Goal: Information Seeking & Learning: Learn about a topic

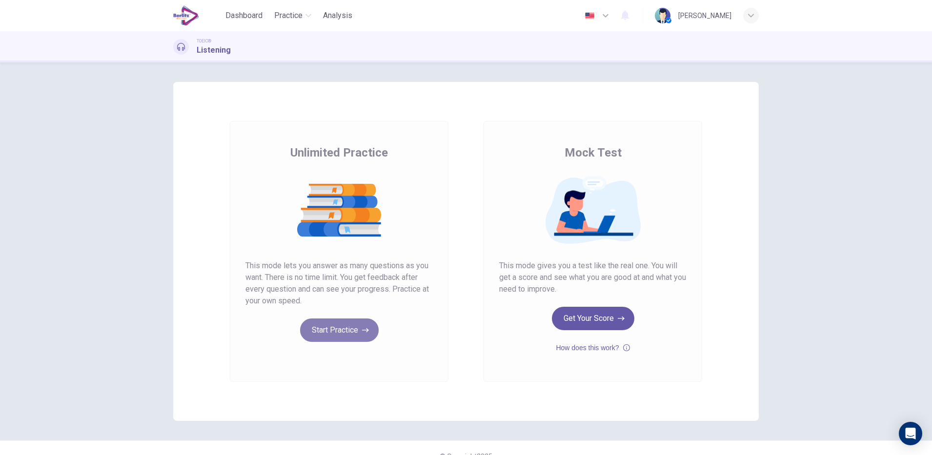
click at [343, 330] on button "Start Practice" at bounding box center [339, 330] width 79 height 23
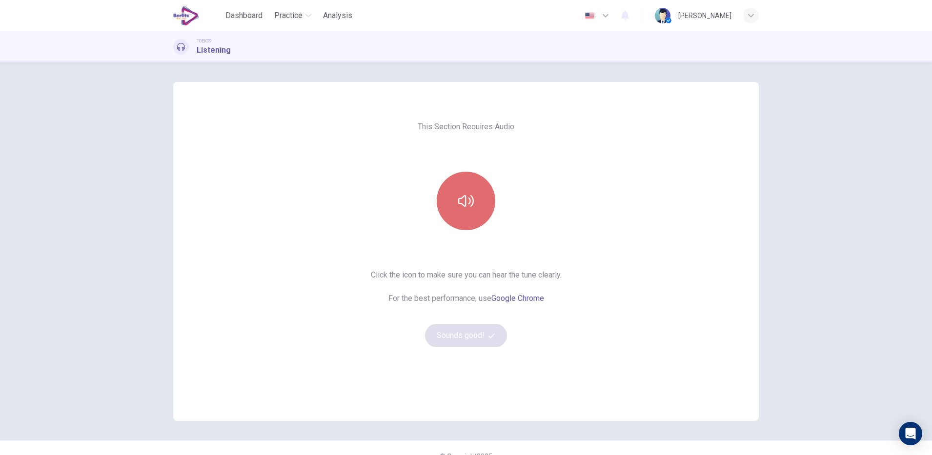
click at [471, 184] on button "button" at bounding box center [466, 201] width 59 height 59
click at [454, 342] on button "Sounds good!" at bounding box center [466, 335] width 82 height 23
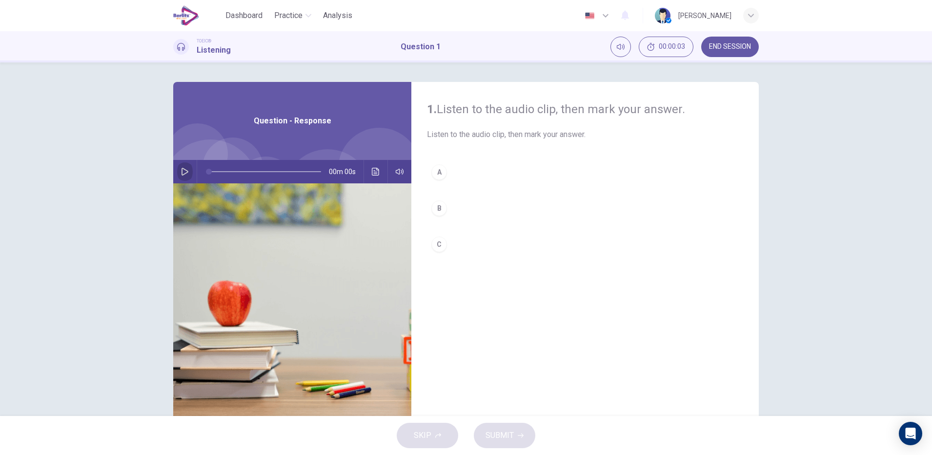
click at [182, 175] on icon "button" at bounding box center [185, 172] width 8 height 8
click at [184, 176] on button "button" at bounding box center [185, 171] width 16 height 23
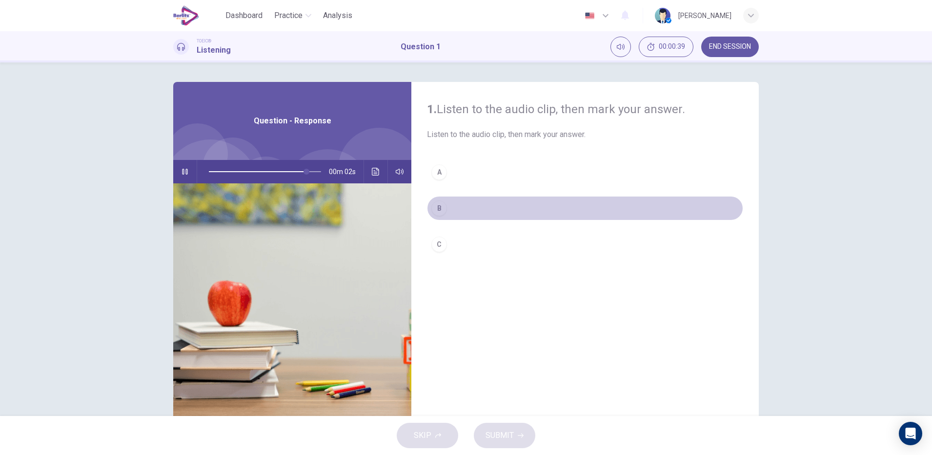
click at [439, 206] on div "B" at bounding box center [439, 209] width 16 height 16
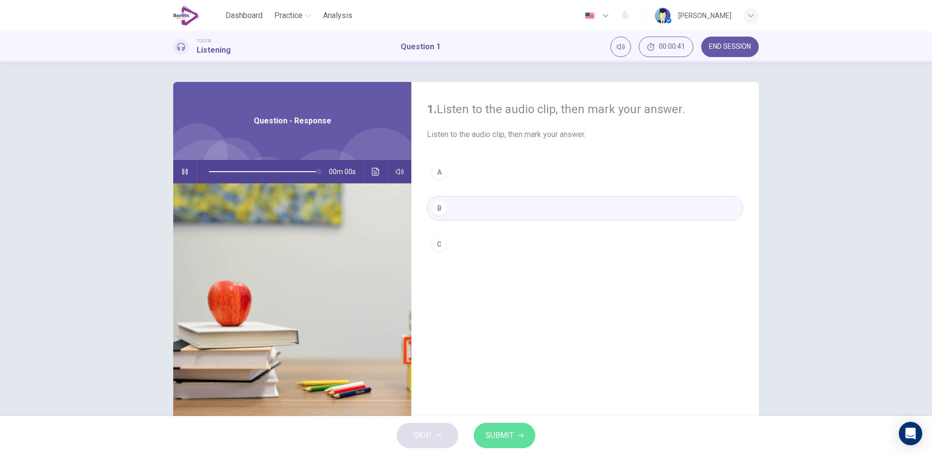
click at [515, 429] on button "SUBMIT" at bounding box center [504, 435] width 61 height 25
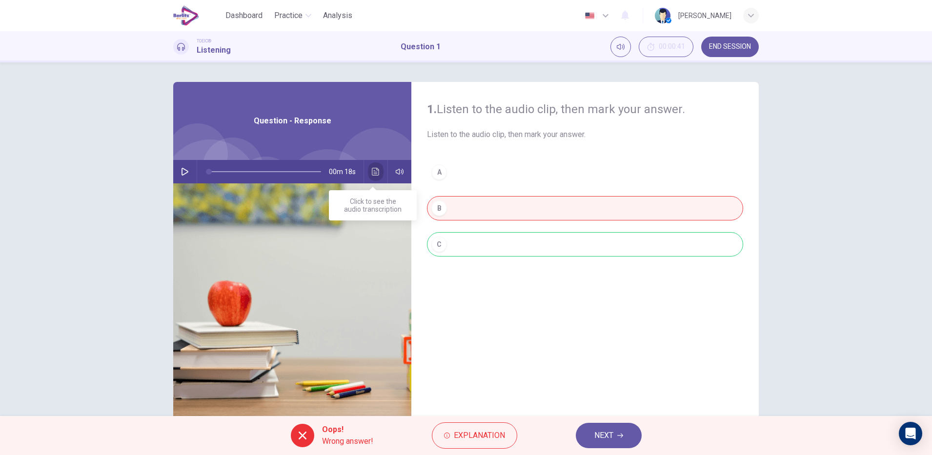
click at [378, 174] on button "Click to see the audio transcription" at bounding box center [376, 171] width 16 height 23
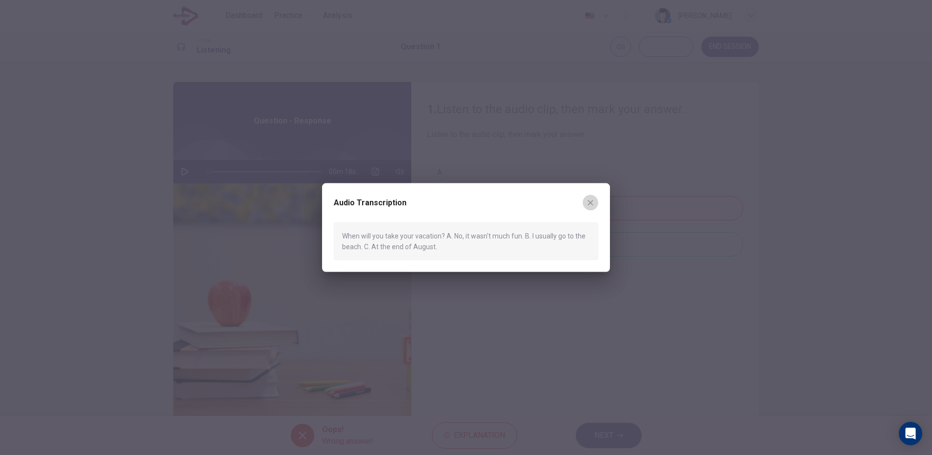
click at [590, 202] on icon "button" at bounding box center [590, 202] width 5 height 5
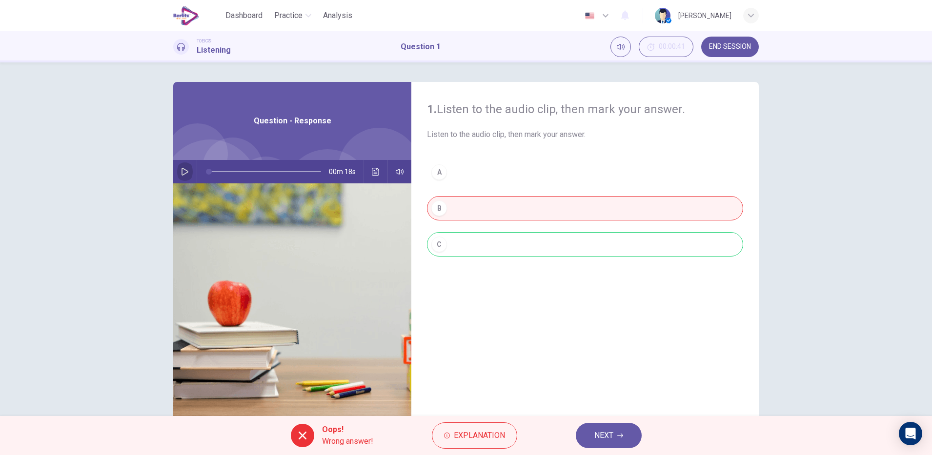
click at [182, 174] on icon "button" at bounding box center [185, 172] width 8 height 8
type input "*"
click at [612, 436] on span "NEXT" at bounding box center [603, 436] width 19 height 14
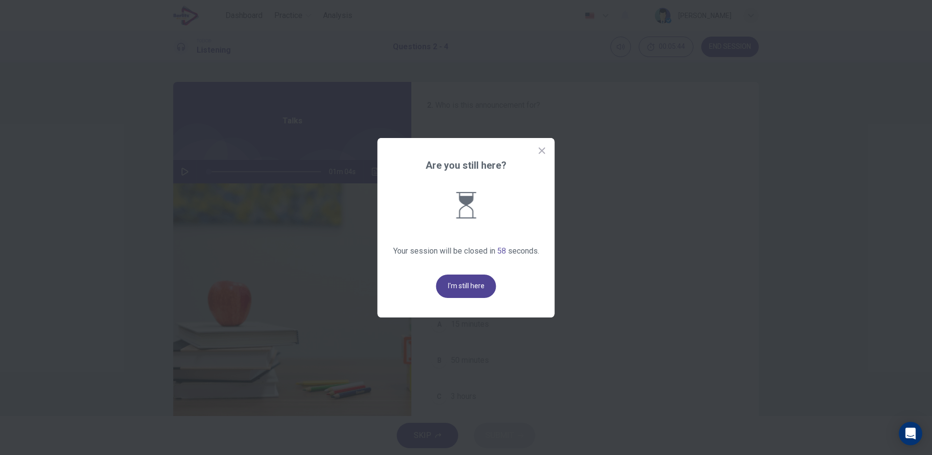
click at [468, 278] on button "I'm still here" at bounding box center [466, 286] width 60 height 23
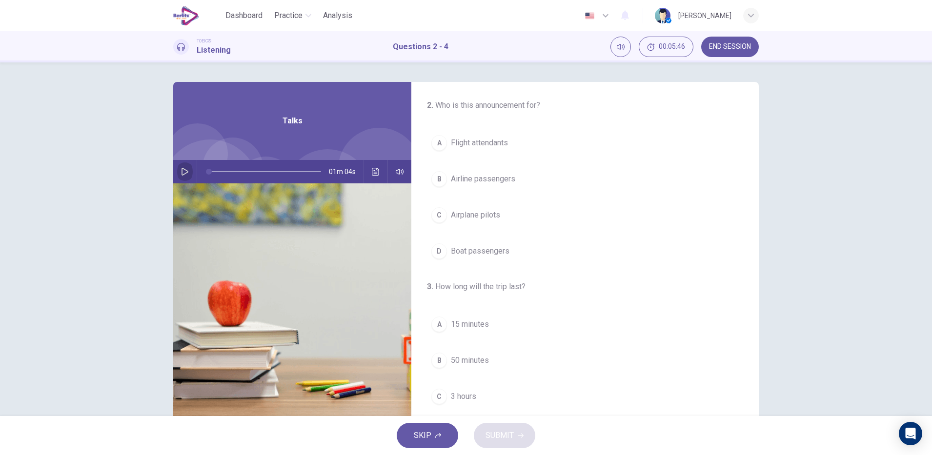
click at [181, 168] on icon "button" at bounding box center [185, 172] width 8 height 8
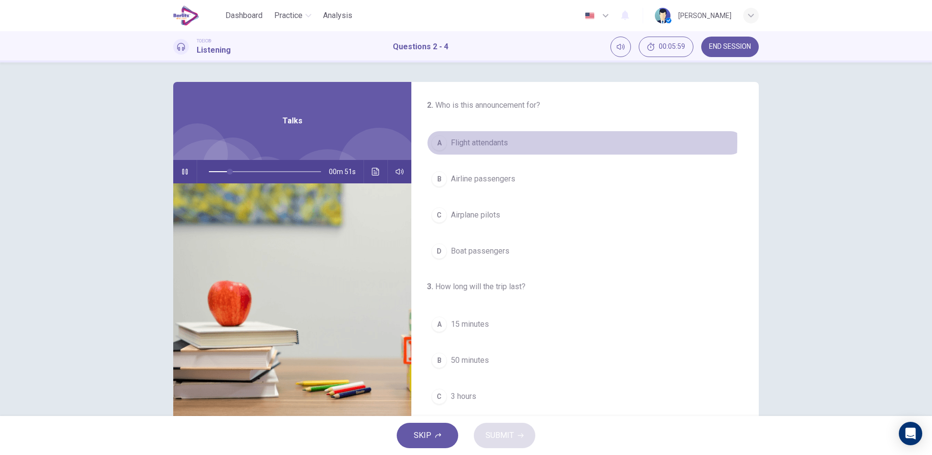
click at [493, 141] on span "Flight attendants" at bounding box center [479, 143] width 57 height 12
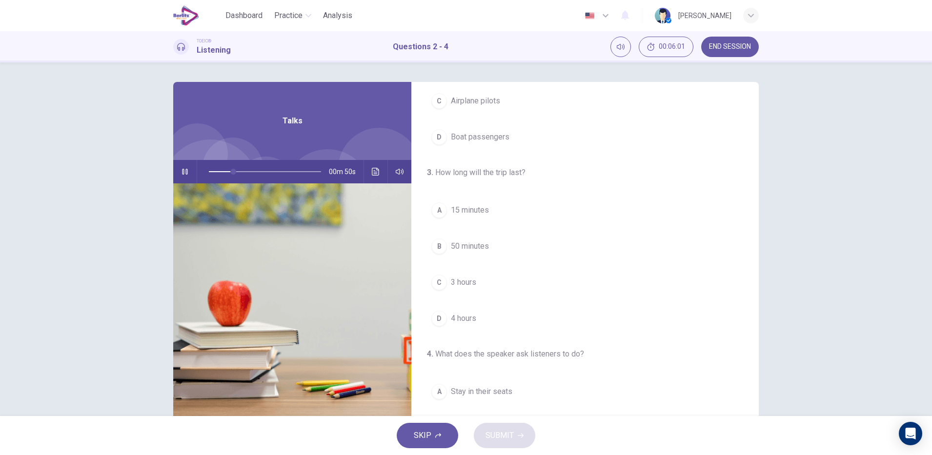
scroll to position [115, 0]
click at [468, 284] on span "3 hours" at bounding box center [463, 282] width 25 height 12
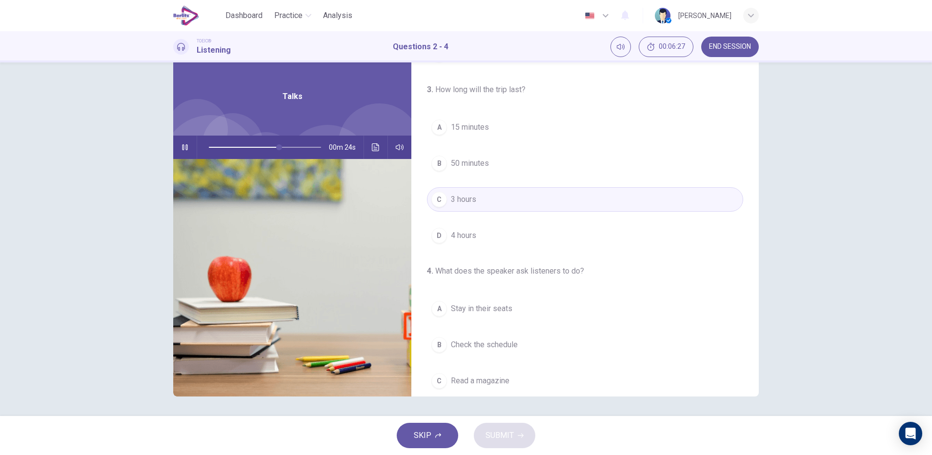
scroll to position [223, 0]
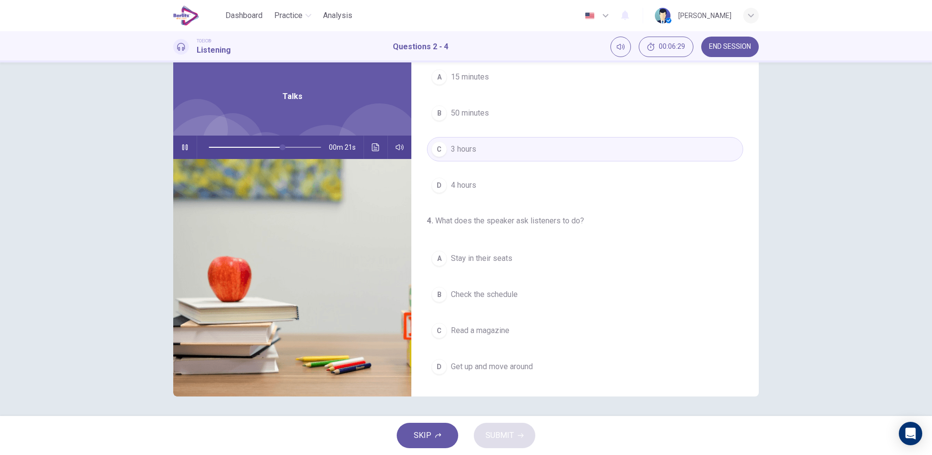
click at [506, 330] on span "Read a magazine" at bounding box center [480, 331] width 59 height 12
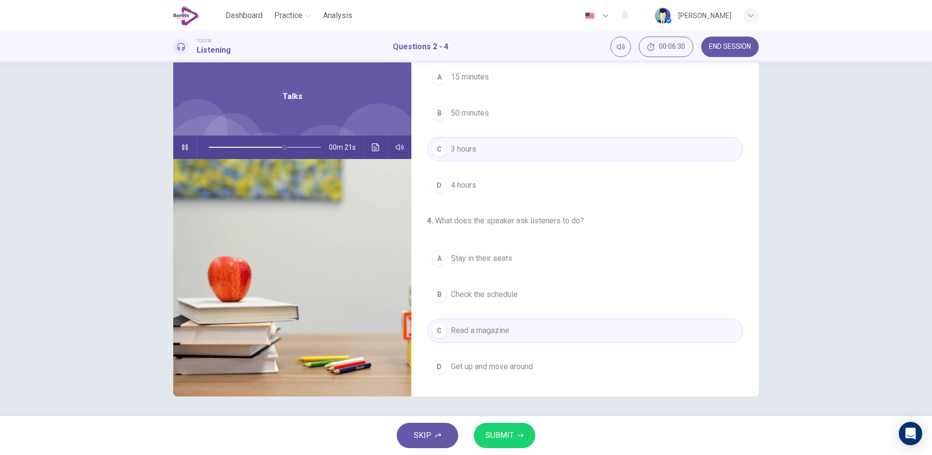
click at [511, 432] on span "SUBMIT" at bounding box center [499, 436] width 28 height 14
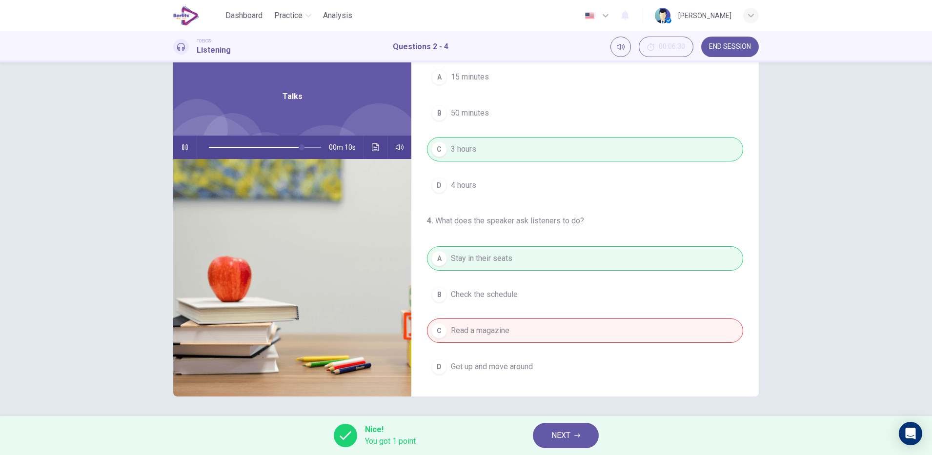
type input "**"
click at [576, 435] on icon "button" at bounding box center [577, 436] width 6 height 6
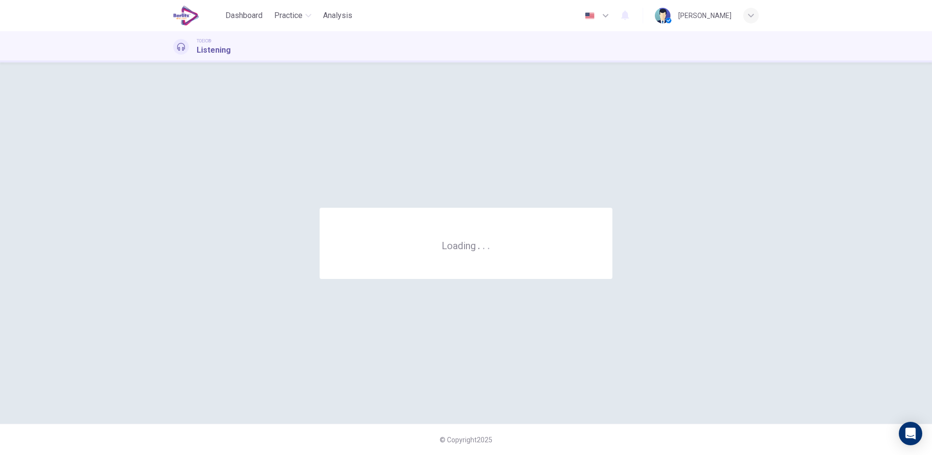
scroll to position [0, 0]
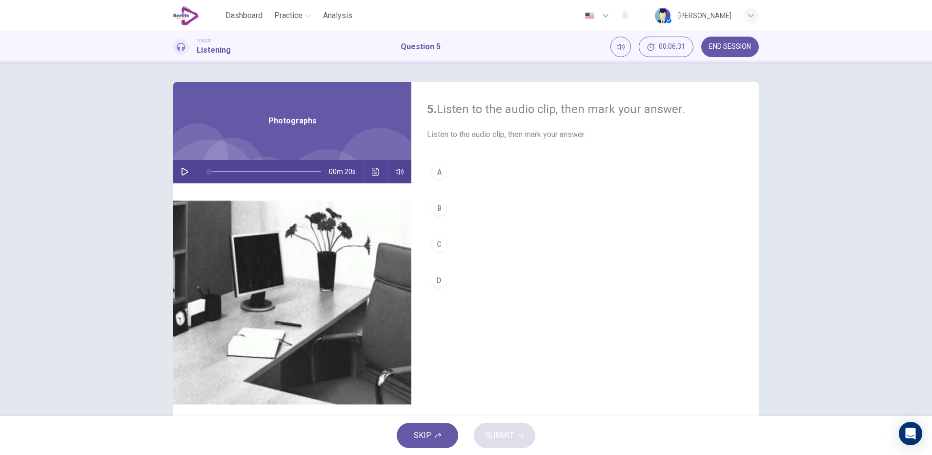
click at [182, 172] on icon "button" at bounding box center [185, 172] width 8 height 8
type input "*"
click at [436, 208] on div "B" at bounding box center [439, 209] width 16 height 16
click at [520, 436] on icon "button" at bounding box center [521, 436] width 6 height 4
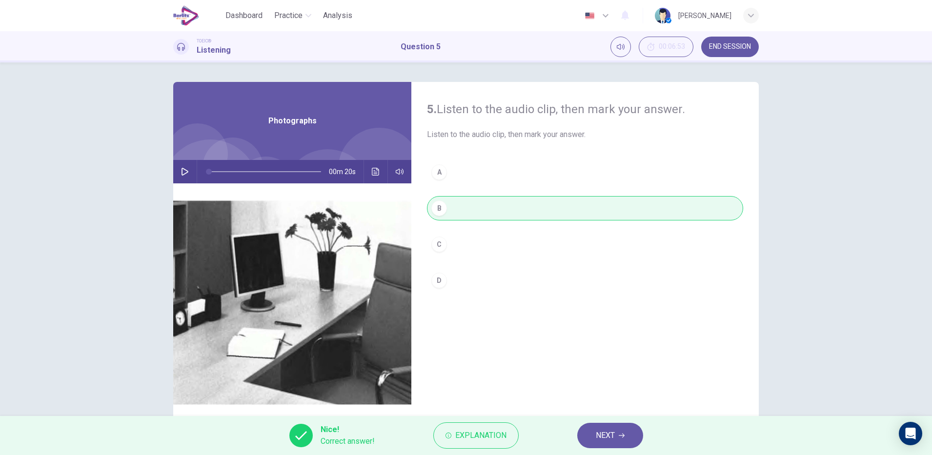
click at [622, 436] on icon "button" at bounding box center [622, 436] width 6 height 6
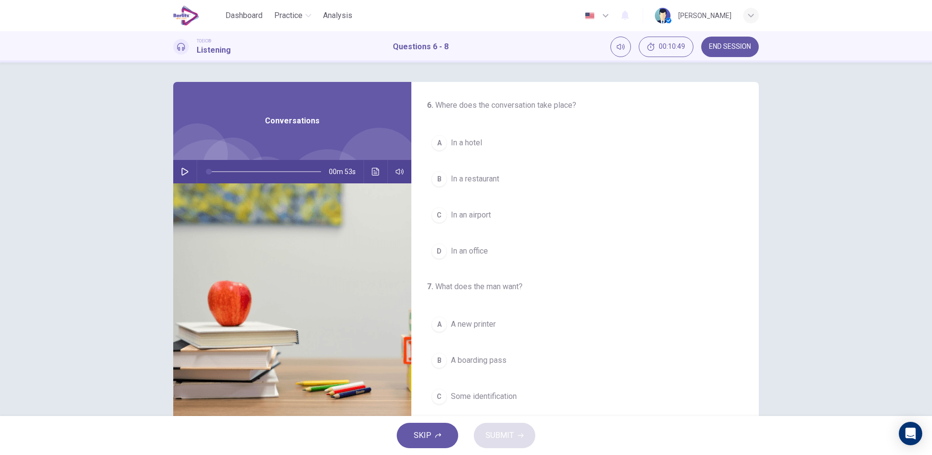
click at [648, 333] on button "A A new printer" at bounding box center [585, 324] width 316 height 24
click at [174, 166] on div "00m 53s" at bounding box center [292, 171] width 238 height 23
click at [182, 170] on icon "button" at bounding box center [185, 172] width 7 height 8
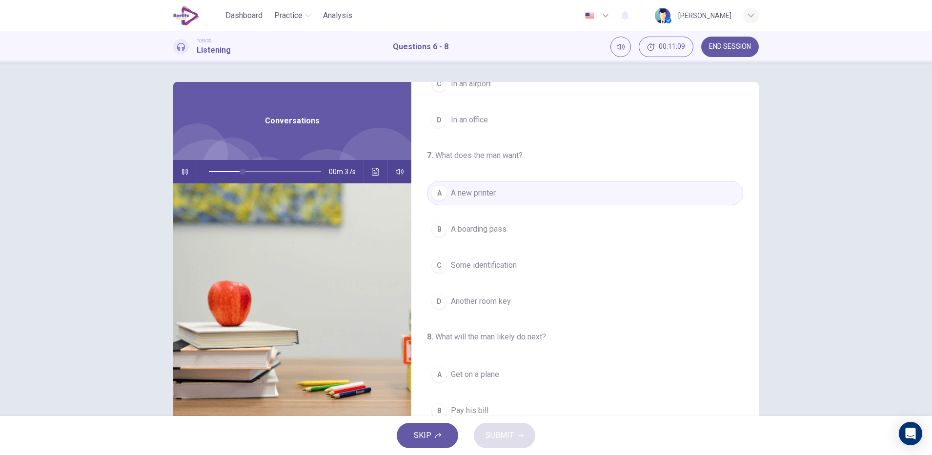
scroll to position [132, 0]
click at [507, 229] on button "B A boarding pass" at bounding box center [585, 229] width 316 height 24
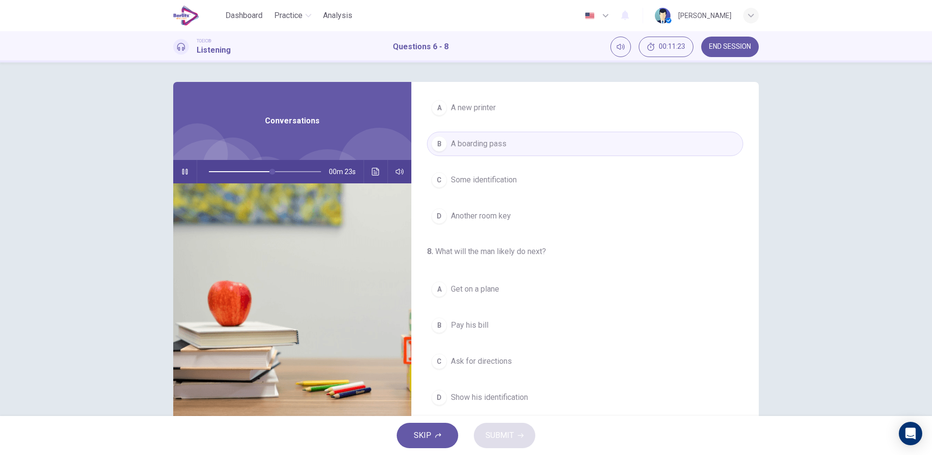
scroll to position [223, 0]
click at [513, 391] on span "Show his identification" at bounding box center [489, 391] width 77 height 12
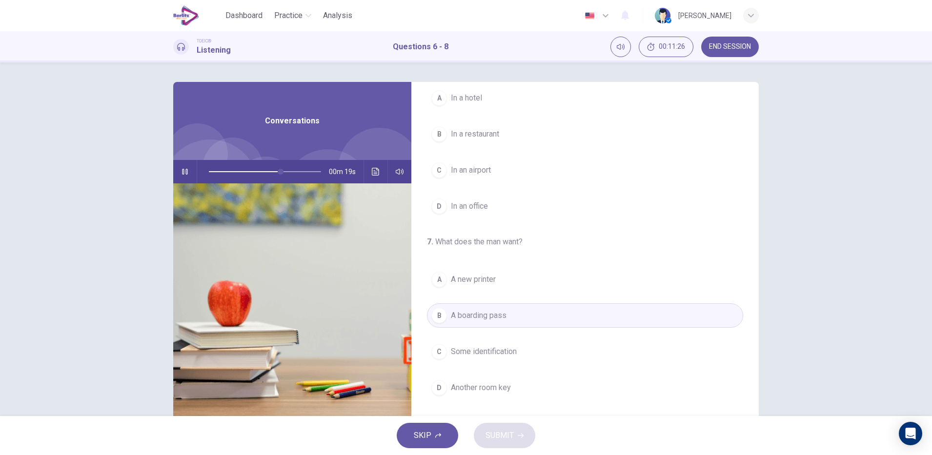
scroll to position [0, 0]
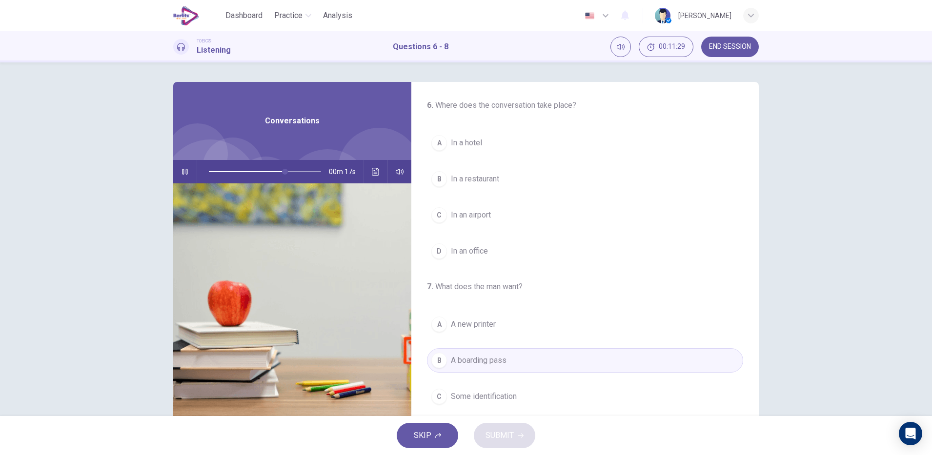
click at [480, 255] on span "In an office" at bounding box center [469, 251] width 37 height 12
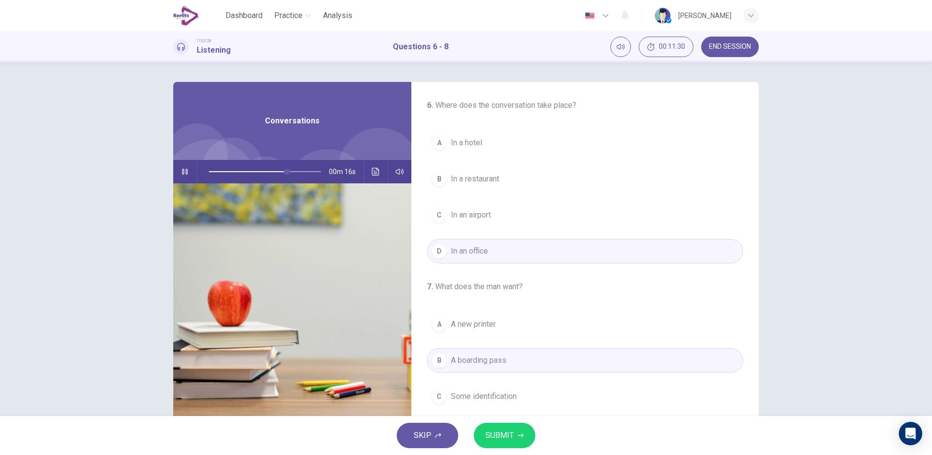
click at [507, 442] on span "SUBMIT" at bounding box center [499, 436] width 28 height 14
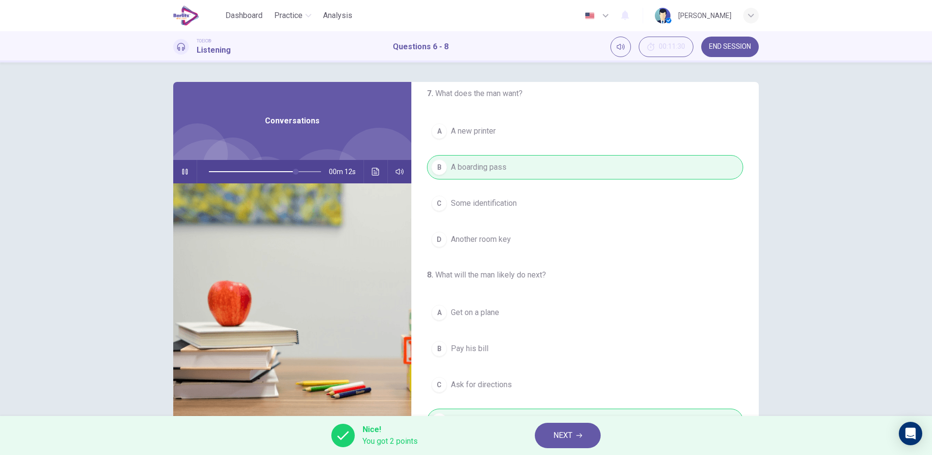
scroll to position [223, 0]
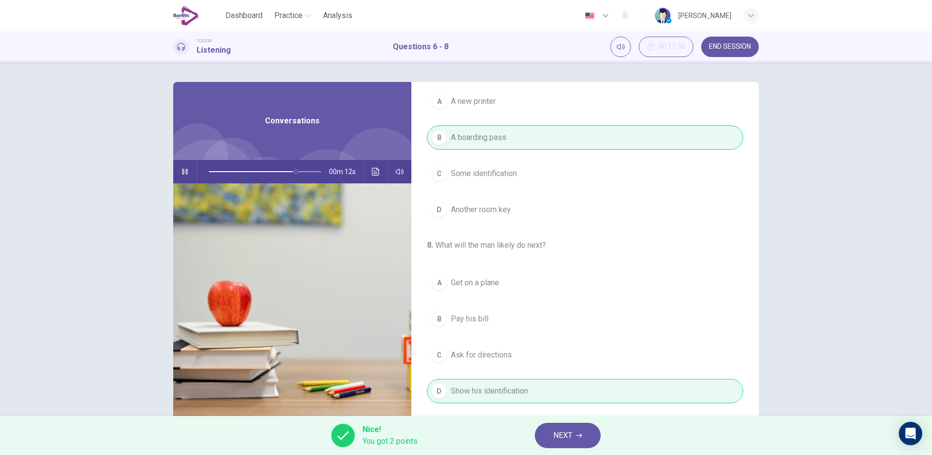
type input "**"
click at [580, 436] on icon "button" at bounding box center [579, 436] width 6 height 4
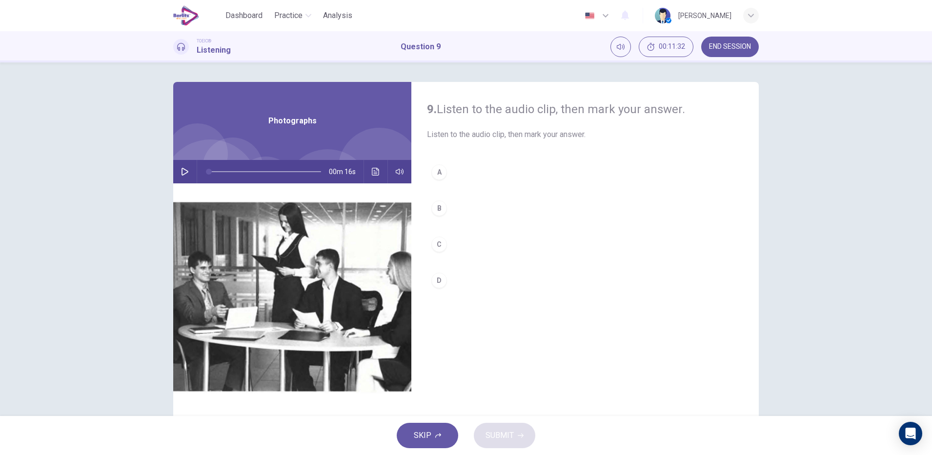
click at [185, 187] on img at bounding box center [292, 302] width 238 height 238
click at [183, 167] on button "button" at bounding box center [185, 171] width 16 height 23
type input "*"
click at [434, 203] on div "B" at bounding box center [439, 209] width 16 height 16
click at [520, 436] on icon "button" at bounding box center [521, 436] width 6 height 4
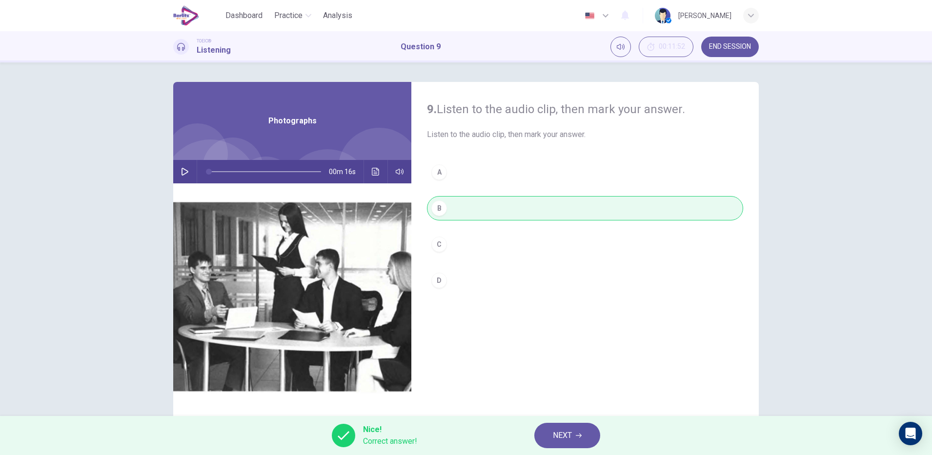
click at [559, 433] on span "NEXT" at bounding box center [562, 436] width 19 height 14
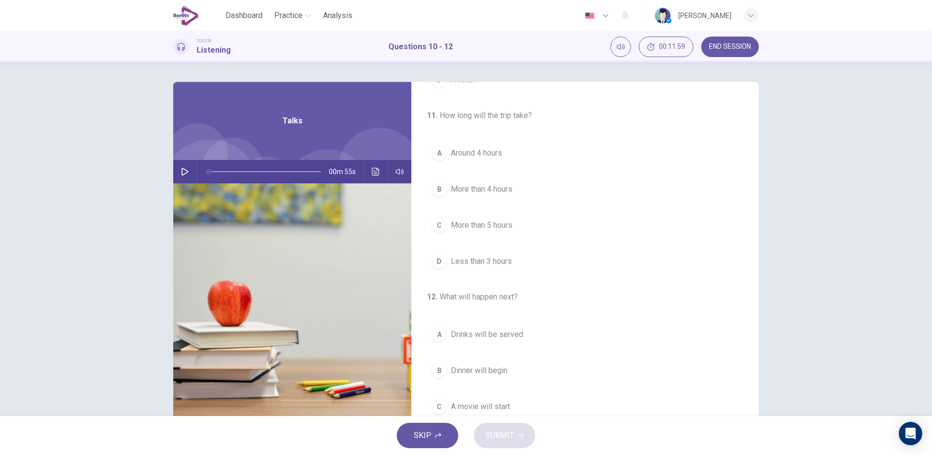
scroll to position [0, 0]
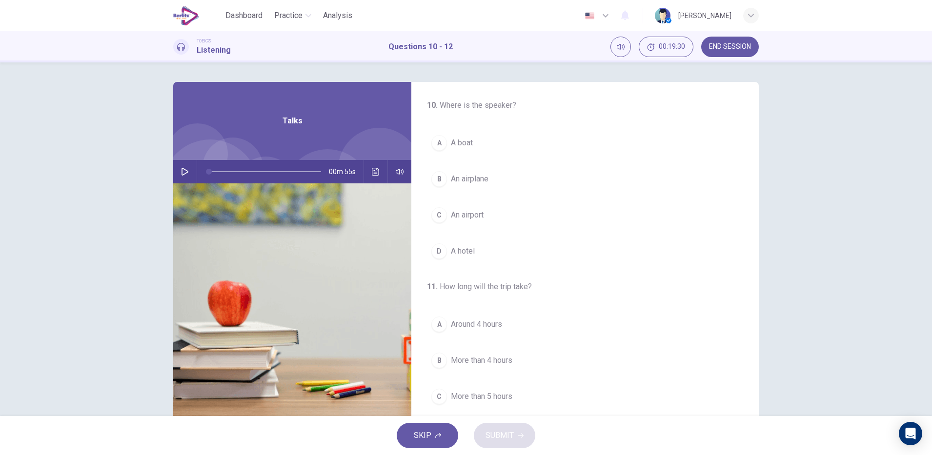
click at [182, 172] on icon "button" at bounding box center [185, 172] width 7 height 8
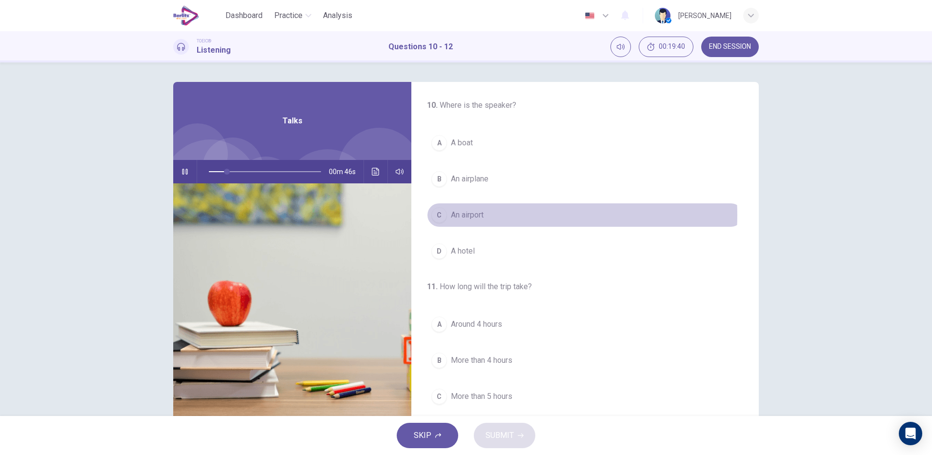
click at [495, 215] on button "[GEOGRAPHIC_DATA]" at bounding box center [585, 215] width 316 height 24
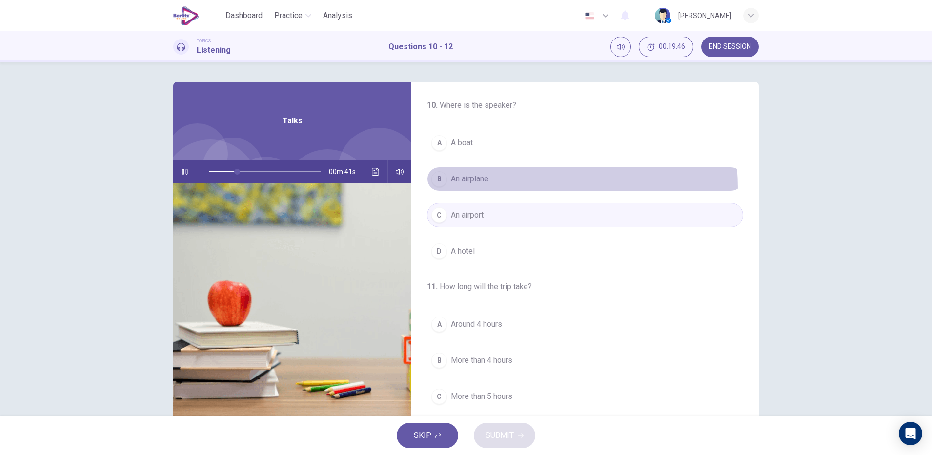
click at [477, 189] on button "B An airplane" at bounding box center [585, 179] width 316 height 24
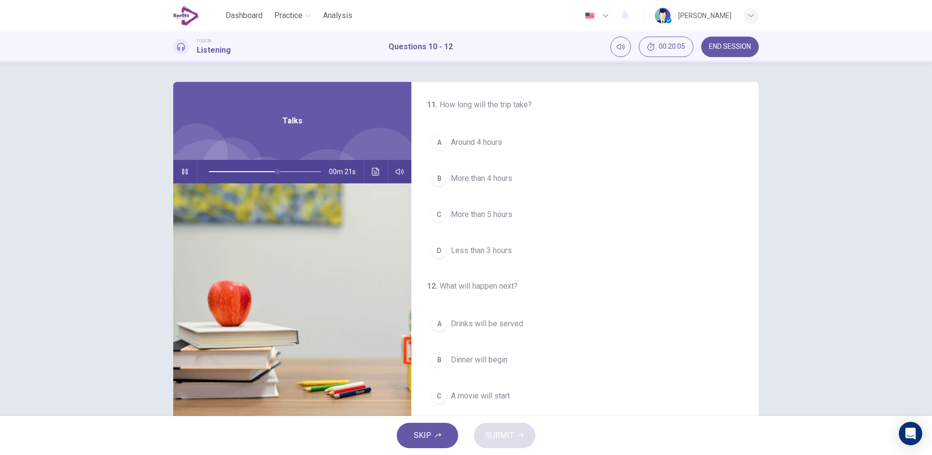
scroll to position [170, 0]
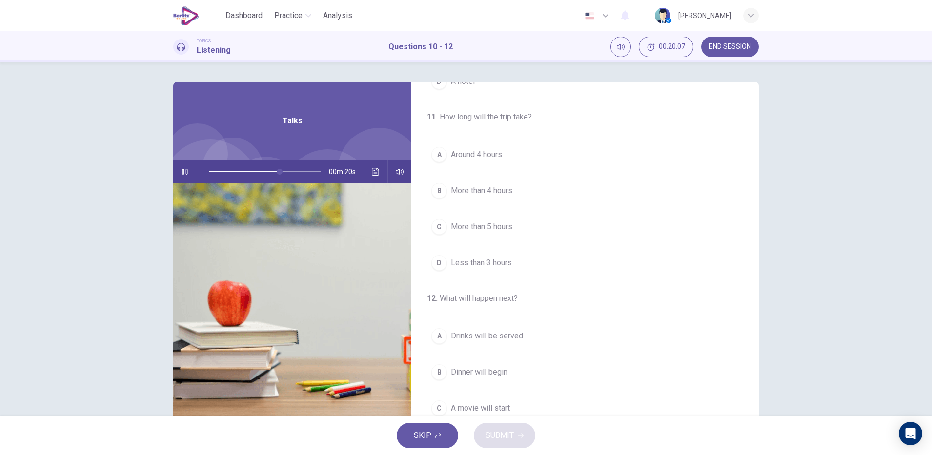
click at [197, 174] on hr at bounding box center [197, 171] width 0 height 23
click at [500, 227] on span "More than 4 hours" at bounding box center [481, 226] width 61 height 12
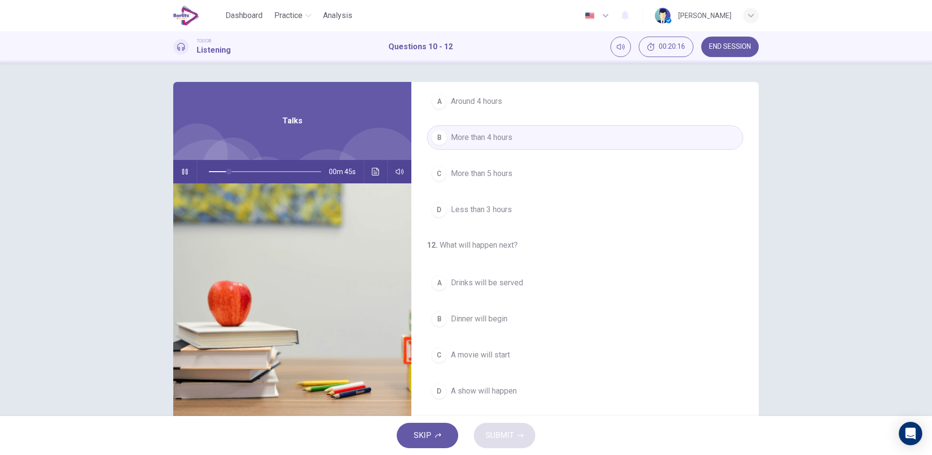
scroll to position [24, 0]
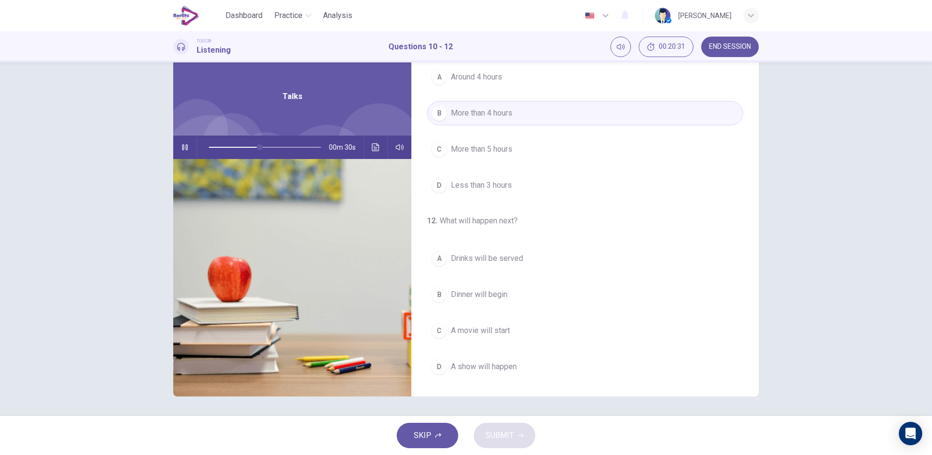
click at [506, 330] on span "A movie will start" at bounding box center [480, 331] width 59 height 12
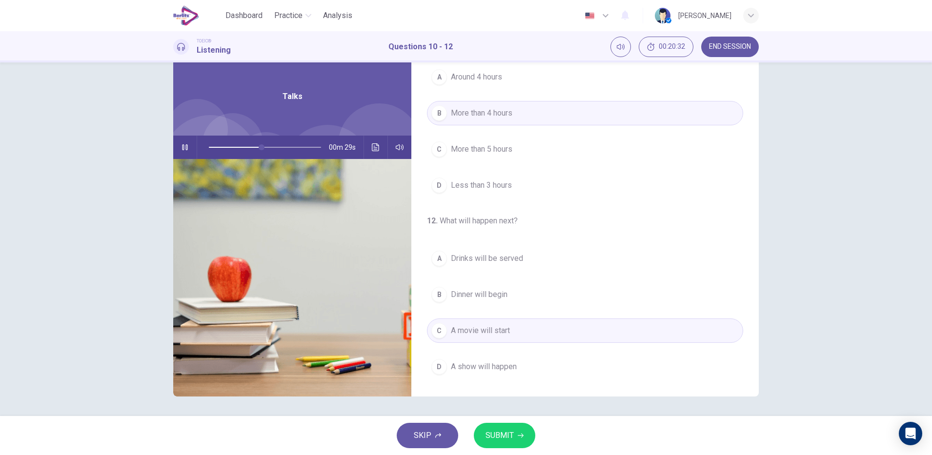
click at [509, 439] on span "SUBMIT" at bounding box center [499, 436] width 28 height 14
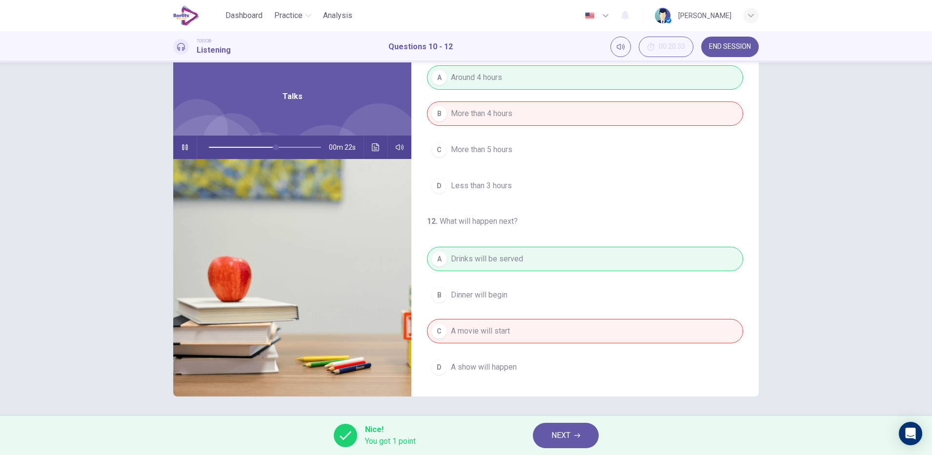
scroll to position [223, 0]
type input "**"
click at [578, 436] on icon "button" at bounding box center [577, 436] width 6 height 4
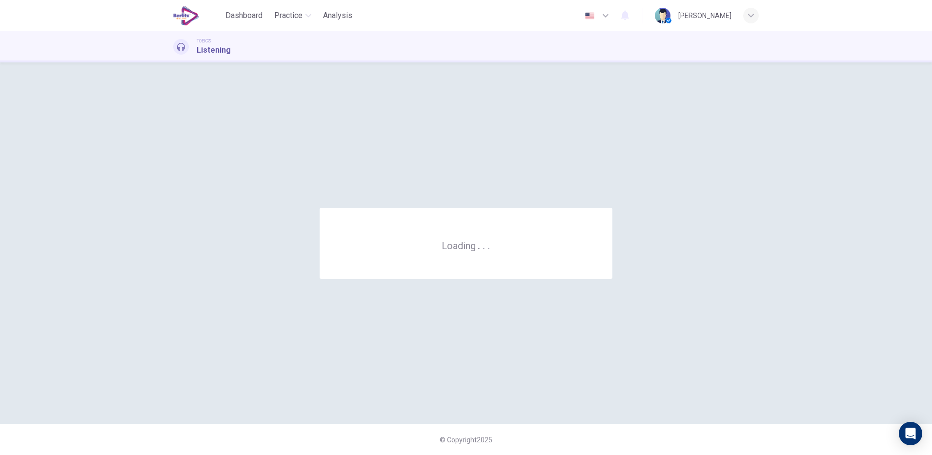
scroll to position [0, 0]
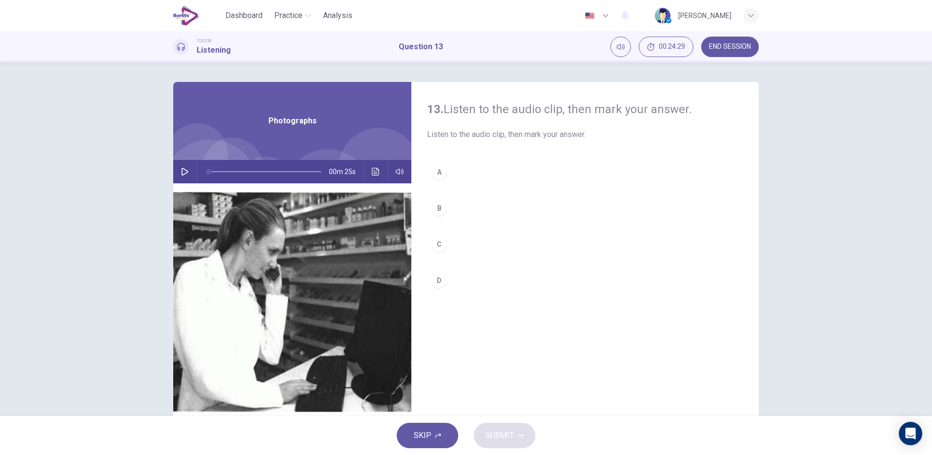
click at [559, 273] on button "D" at bounding box center [585, 280] width 316 height 24
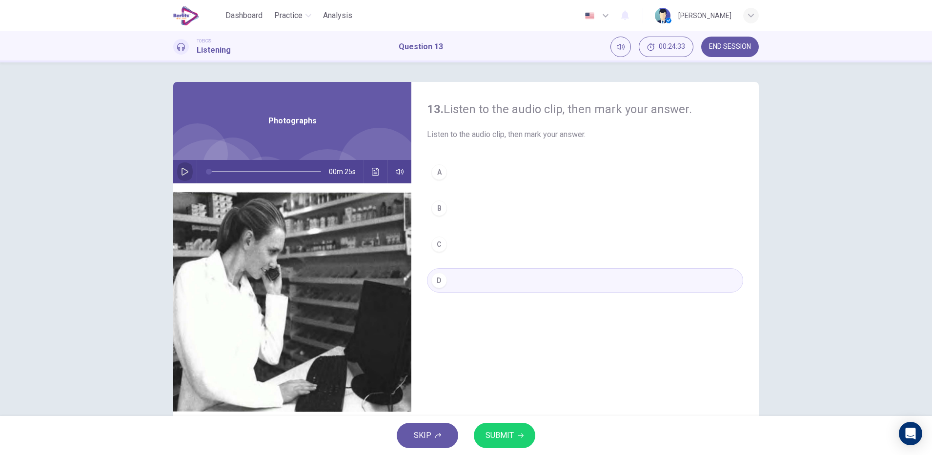
click at [183, 173] on icon "button" at bounding box center [185, 172] width 7 height 8
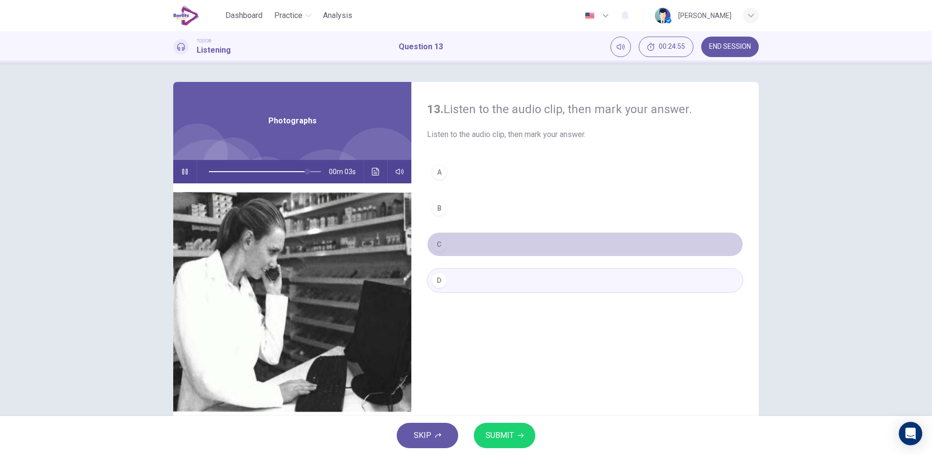
click at [473, 249] on button "C" at bounding box center [585, 244] width 316 height 24
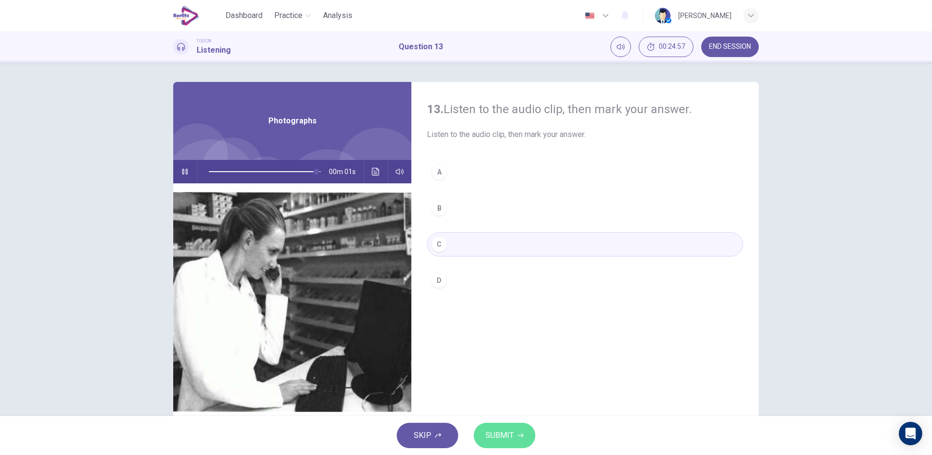
click at [506, 441] on span "SUBMIT" at bounding box center [499, 436] width 28 height 14
type input "*"
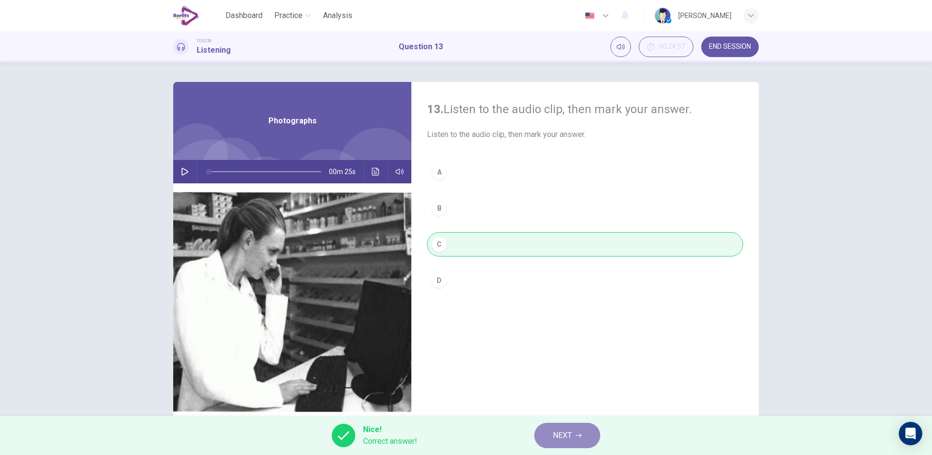
click at [582, 432] on button "NEXT" at bounding box center [567, 435] width 66 height 25
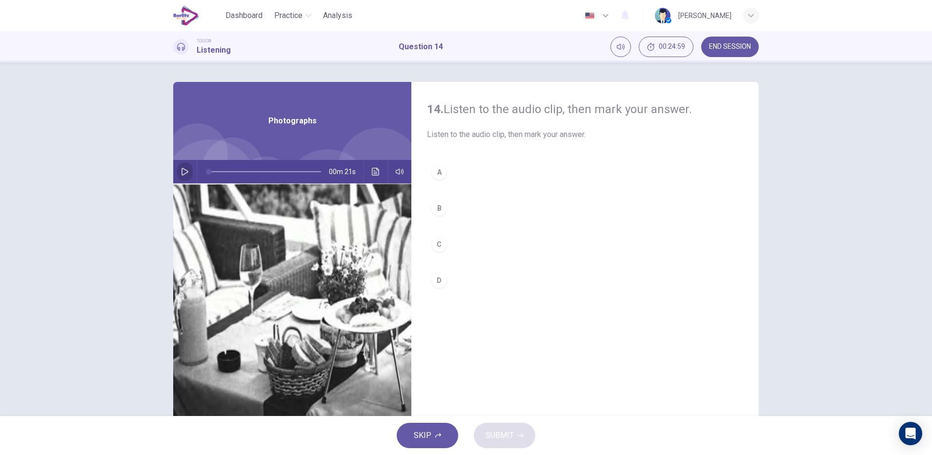
click at [183, 169] on icon "button" at bounding box center [185, 172] width 8 height 8
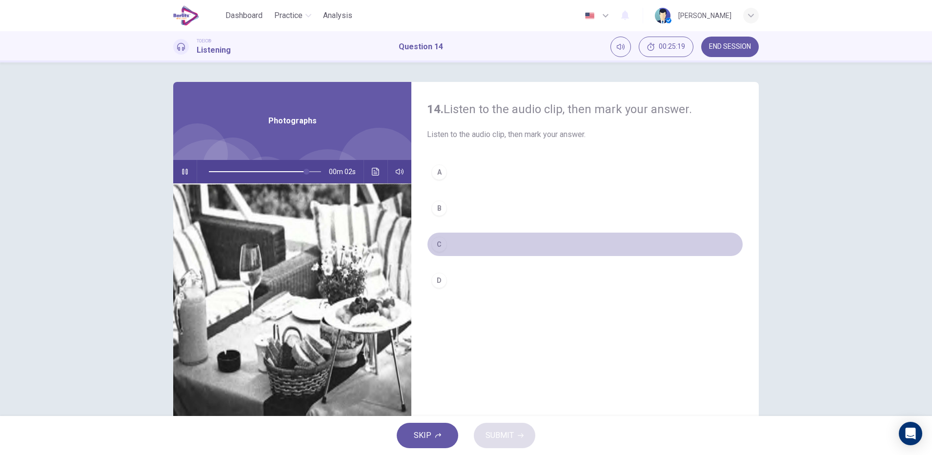
click at [441, 246] on div "C" at bounding box center [439, 245] width 16 height 16
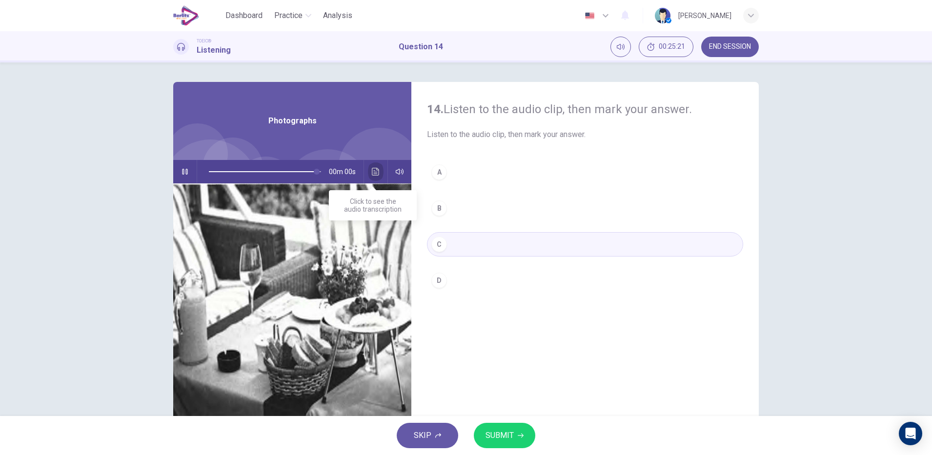
click at [373, 165] on button "Click to see the audio transcription" at bounding box center [376, 171] width 16 height 23
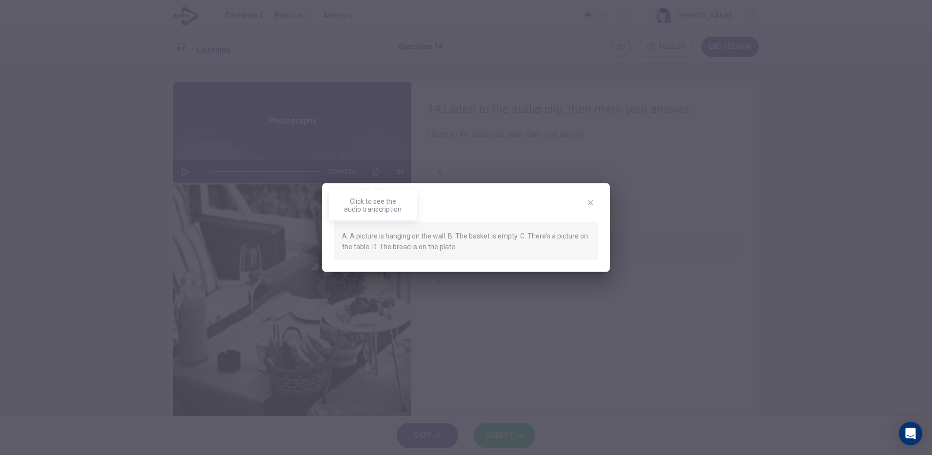
type input "*"
click at [593, 206] on icon "button" at bounding box center [590, 203] width 8 height 8
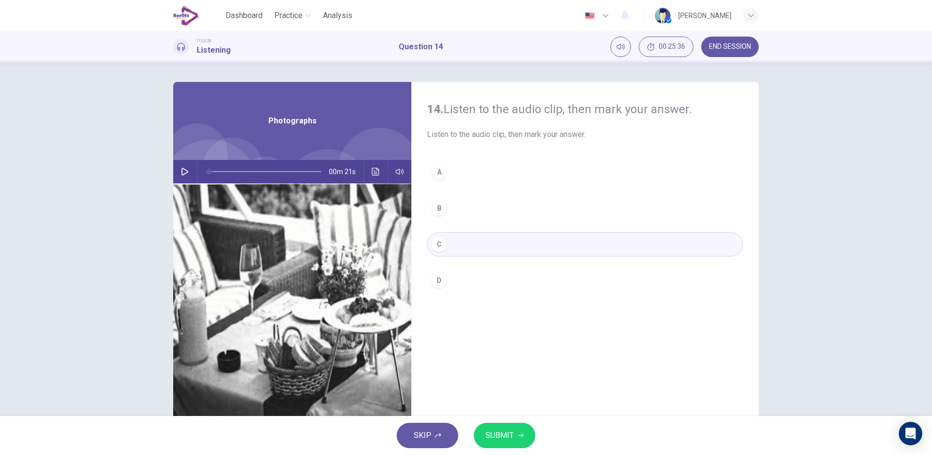
click at [498, 429] on span "SUBMIT" at bounding box center [499, 436] width 28 height 14
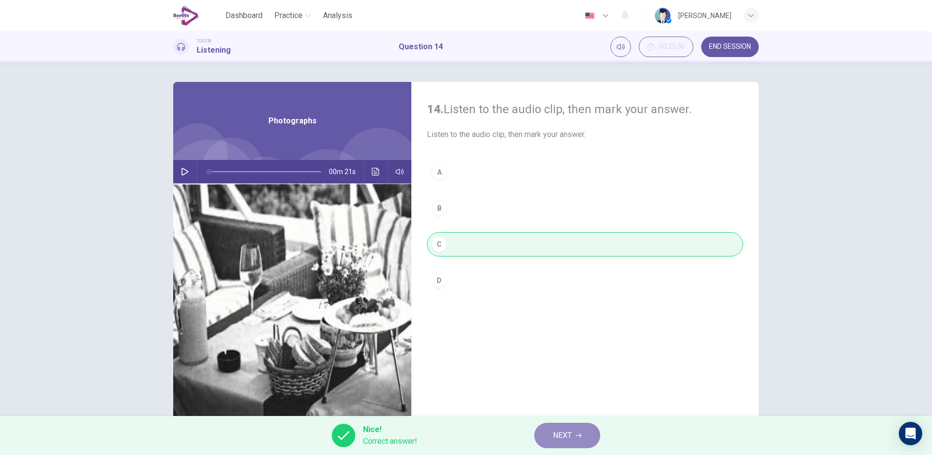
click at [582, 440] on button "NEXT" at bounding box center [567, 435] width 66 height 25
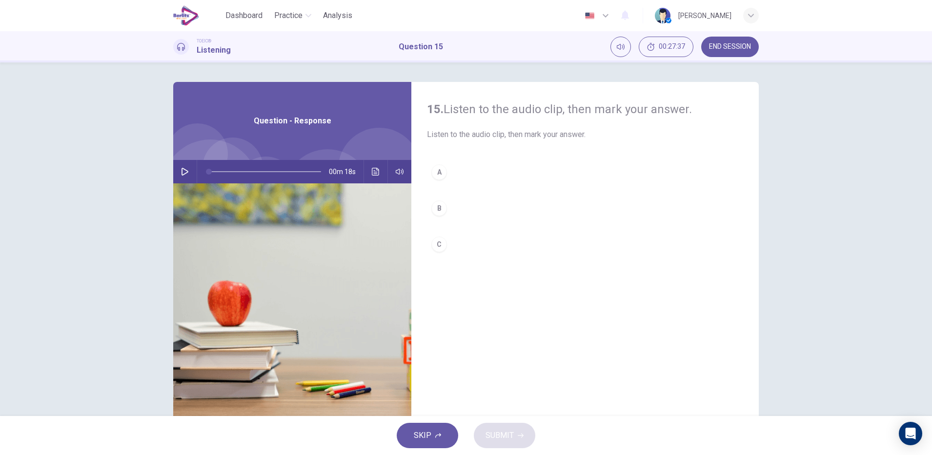
click at [181, 172] on icon "button" at bounding box center [185, 172] width 8 height 8
click at [372, 174] on icon "Click to see the audio transcription" at bounding box center [376, 172] width 8 height 8
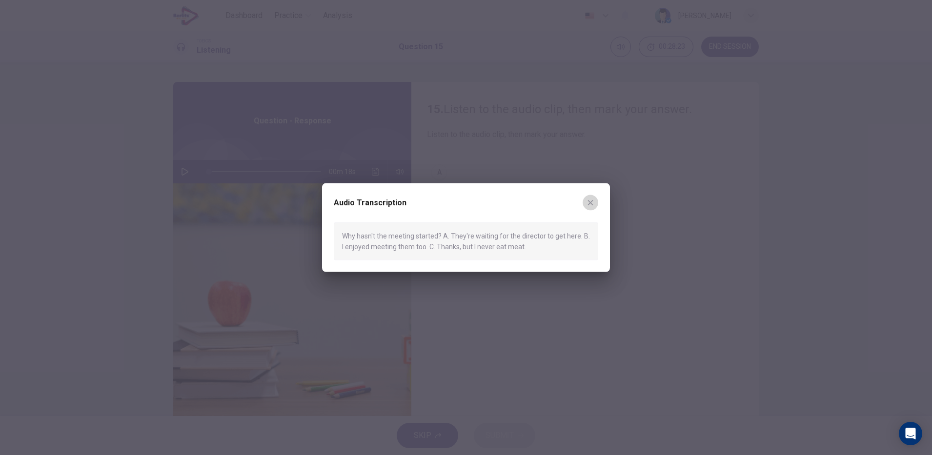
click at [592, 204] on icon "button" at bounding box center [590, 202] width 5 height 5
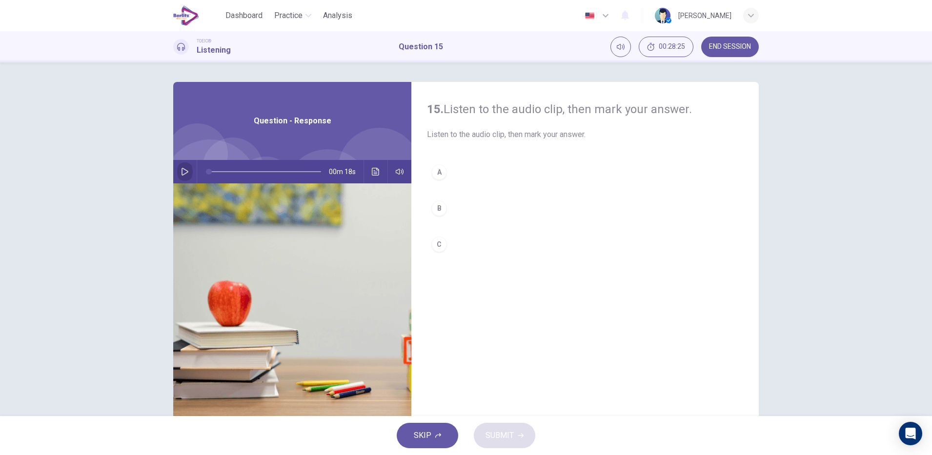
click at [185, 170] on icon "button" at bounding box center [185, 172] width 8 height 8
click at [373, 174] on icon "Click to see the audio transcription" at bounding box center [376, 172] width 8 height 8
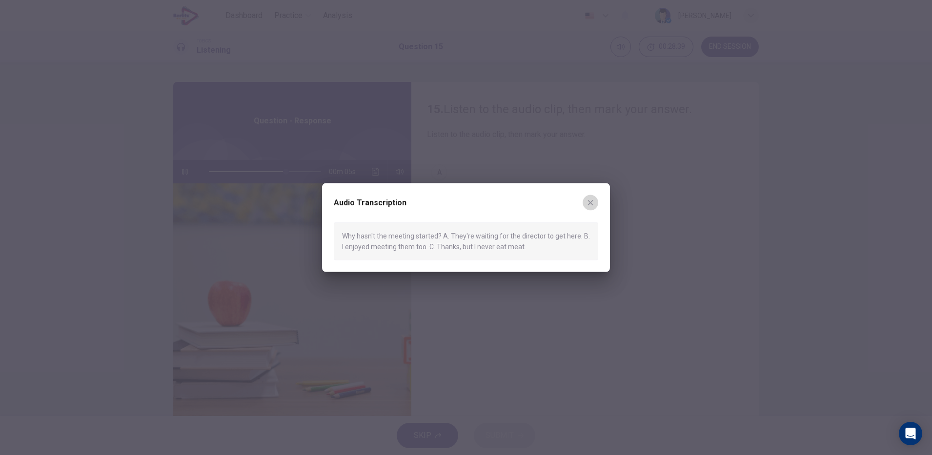
click at [592, 202] on icon "button" at bounding box center [590, 203] width 8 height 8
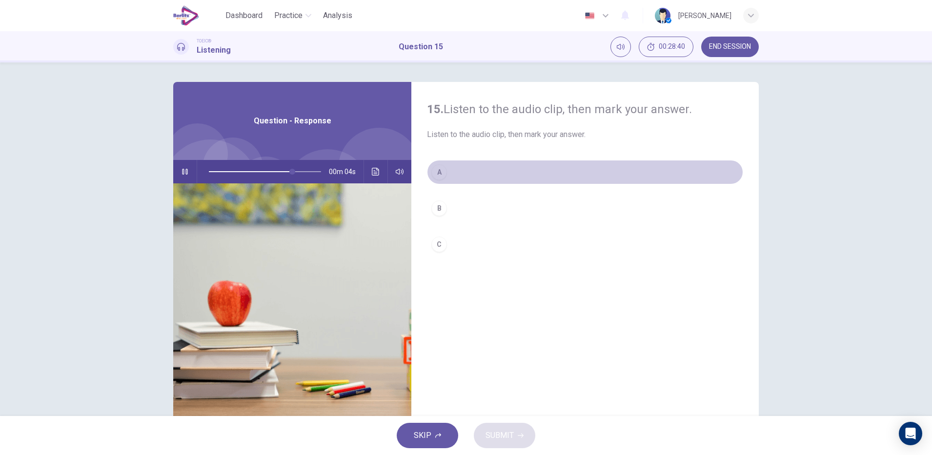
click at [439, 171] on div "A" at bounding box center [439, 172] width 16 height 16
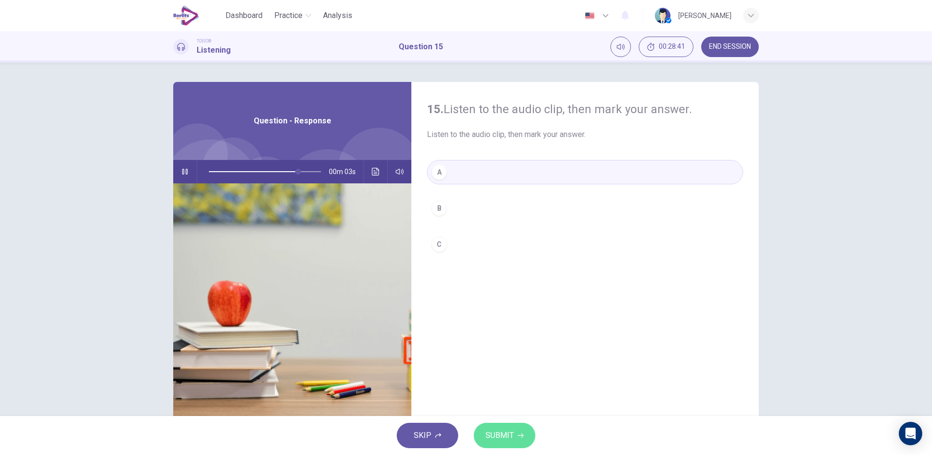
click at [505, 435] on span "SUBMIT" at bounding box center [499, 436] width 28 height 14
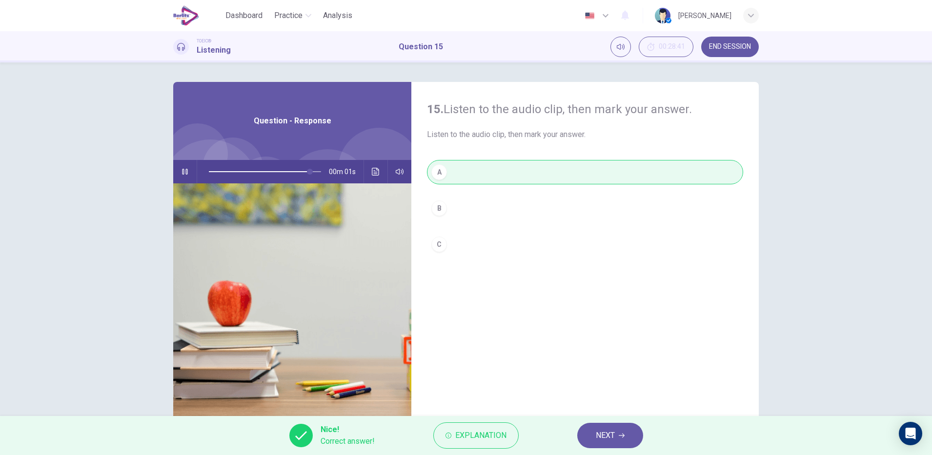
type input "**"
click at [616, 444] on button "NEXT" at bounding box center [610, 435] width 66 height 25
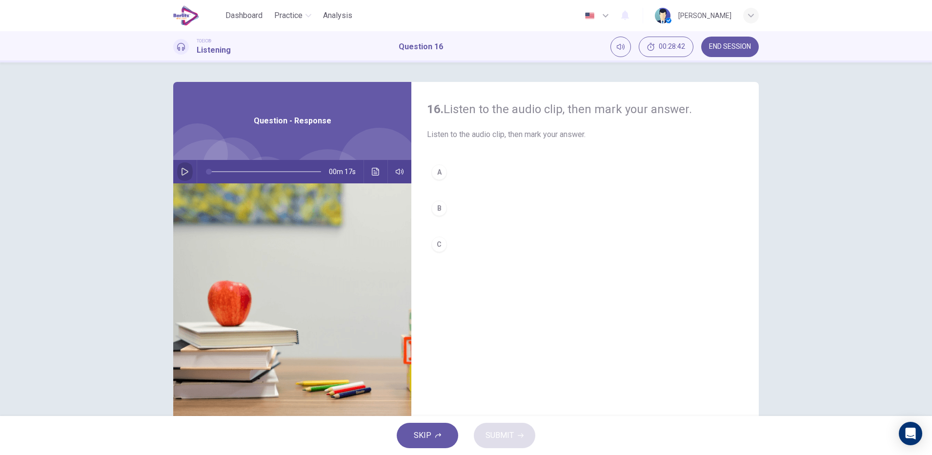
click at [177, 168] on button "button" at bounding box center [185, 171] width 16 height 23
type input "*"
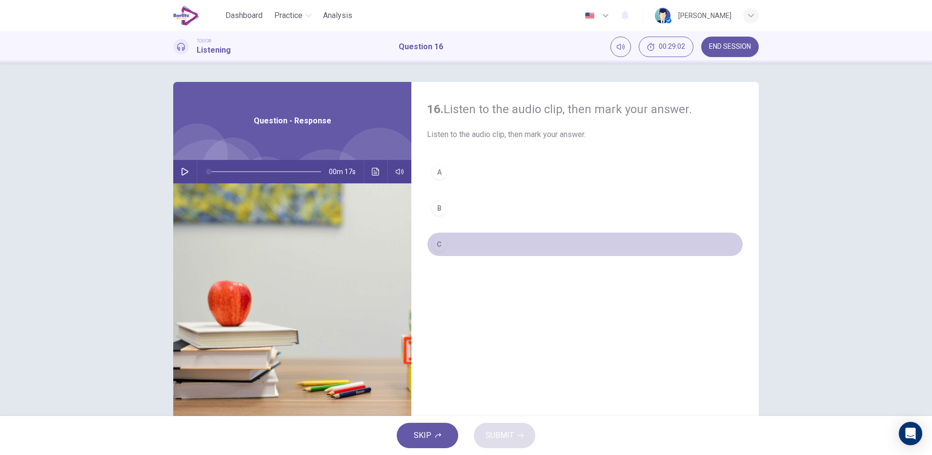
click at [439, 248] on div "C" at bounding box center [439, 245] width 16 height 16
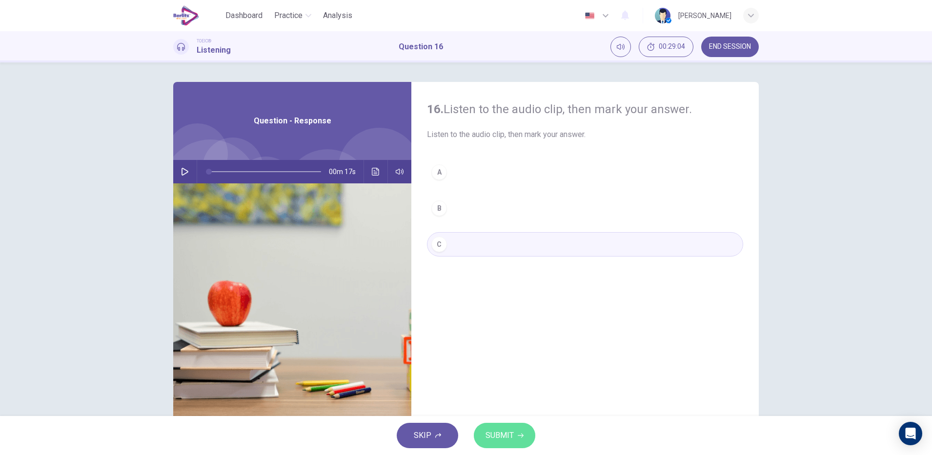
click at [528, 443] on button "SUBMIT" at bounding box center [504, 435] width 61 height 25
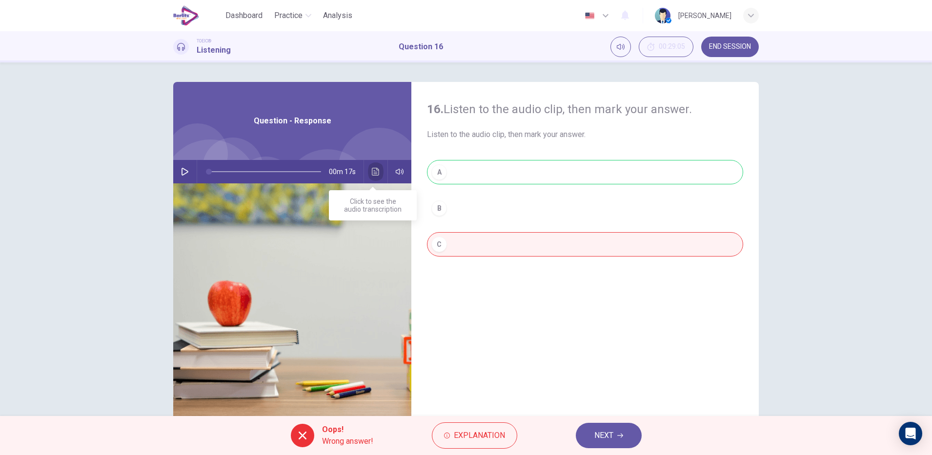
click at [377, 169] on button "Click to see the audio transcription" at bounding box center [376, 171] width 16 height 23
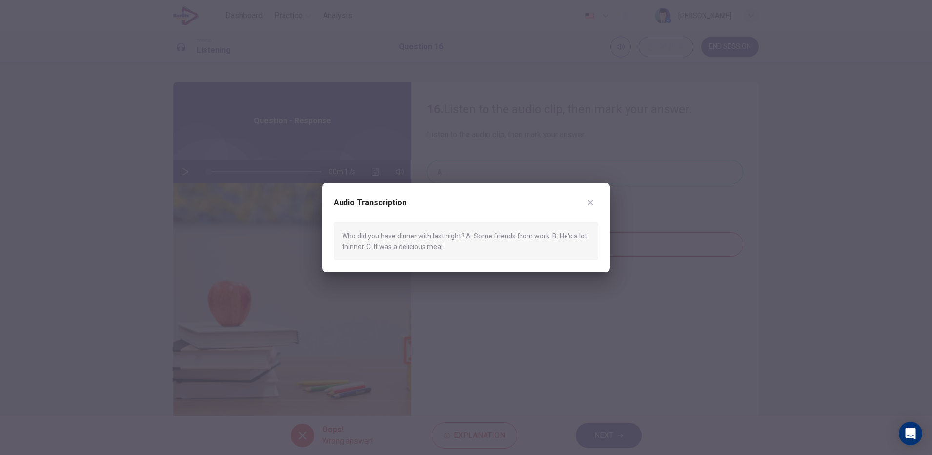
click at [592, 206] on icon "button" at bounding box center [590, 203] width 8 height 8
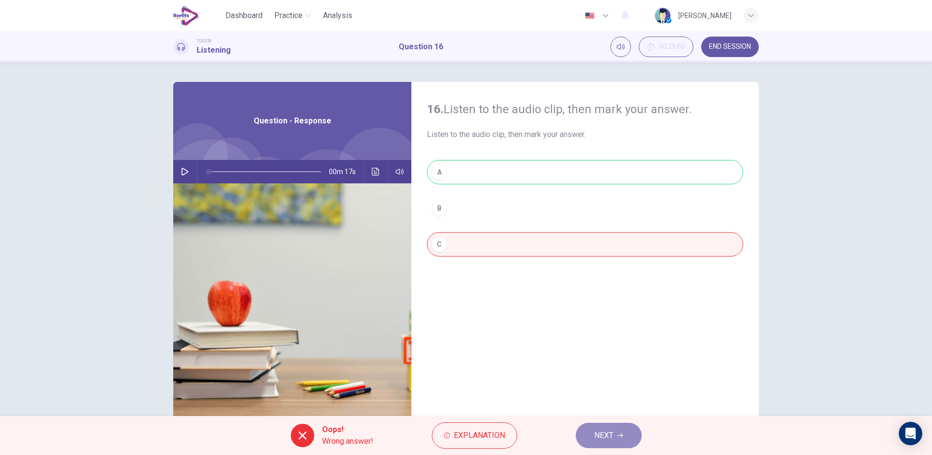
click at [624, 434] on button "NEXT" at bounding box center [609, 435] width 66 height 25
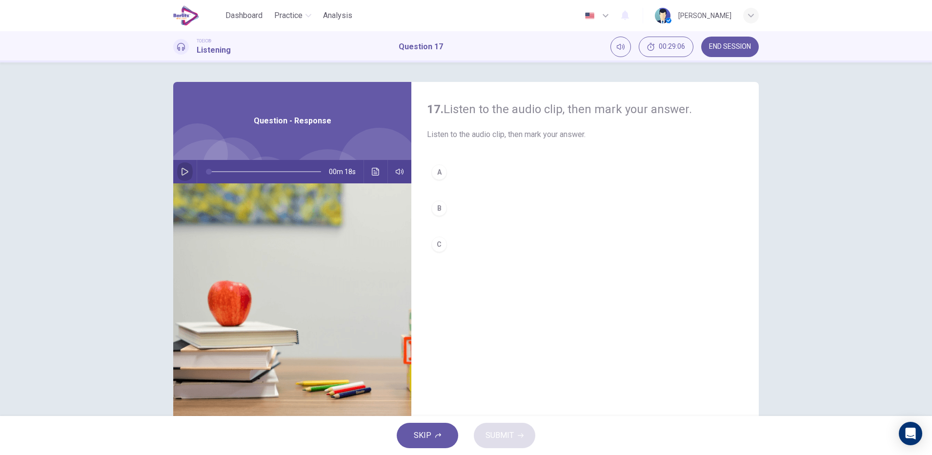
click at [182, 167] on button "button" at bounding box center [185, 171] width 16 height 23
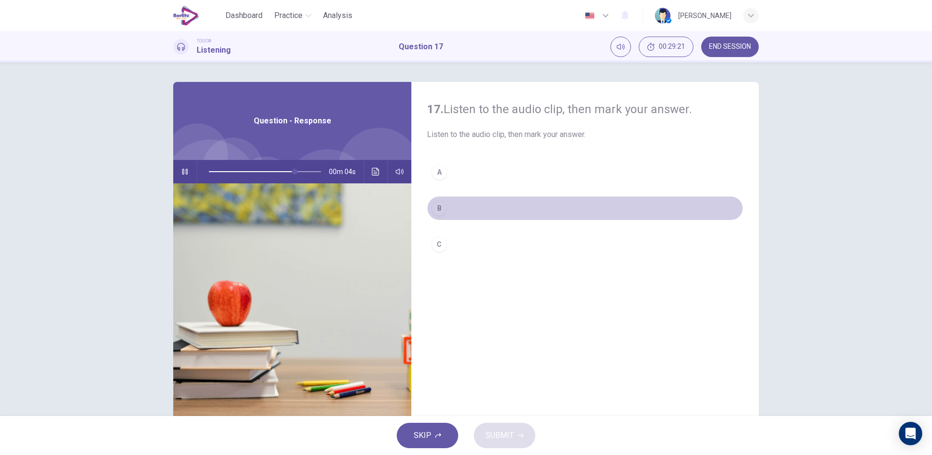
click at [443, 206] on div "B" at bounding box center [439, 209] width 16 height 16
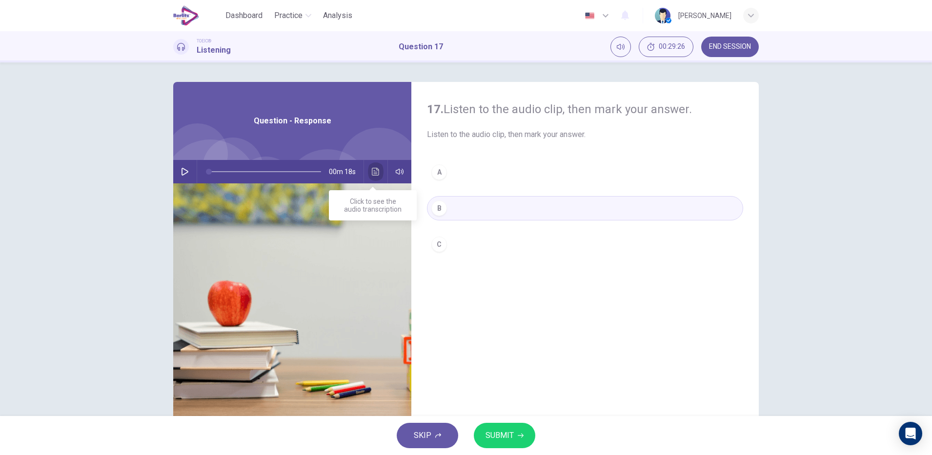
click at [372, 170] on icon "Click to see the audio transcription" at bounding box center [375, 172] width 7 height 8
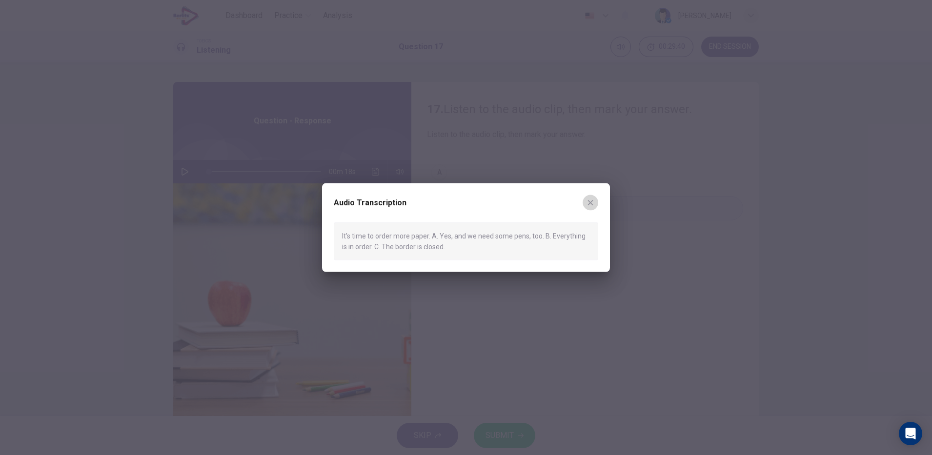
click at [587, 203] on icon "button" at bounding box center [590, 203] width 8 height 8
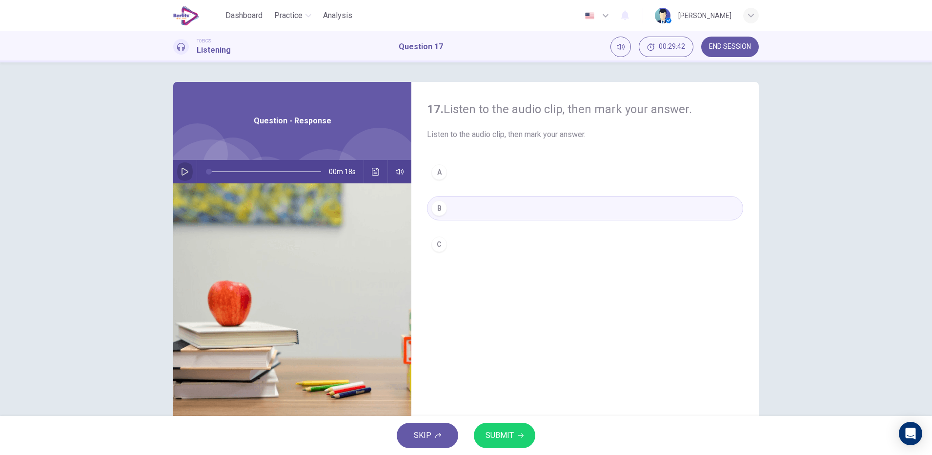
click at [185, 173] on icon "button" at bounding box center [185, 172] width 8 height 8
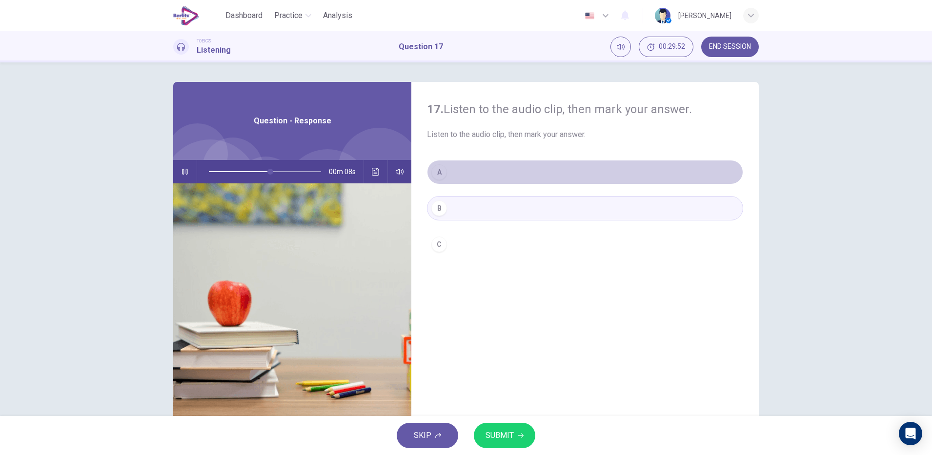
click at [443, 170] on div "A" at bounding box center [439, 172] width 16 height 16
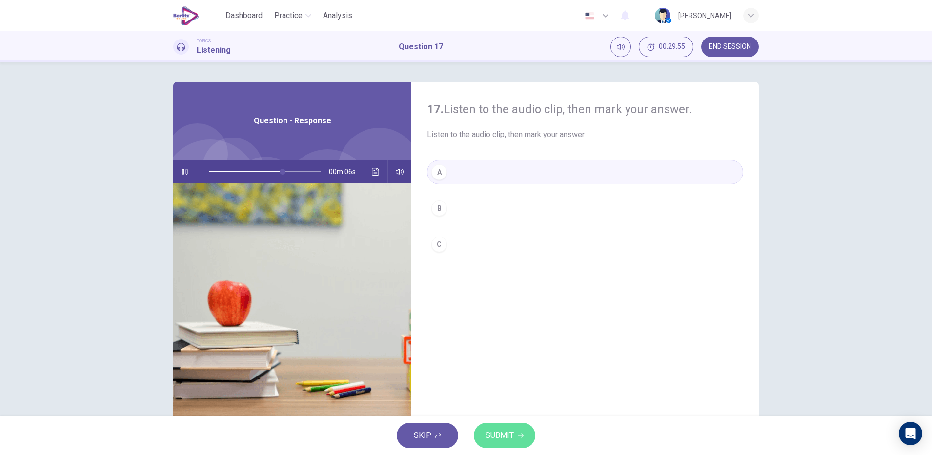
click at [499, 433] on span "SUBMIT" at bounding box center [499, 436] width 28 height 14
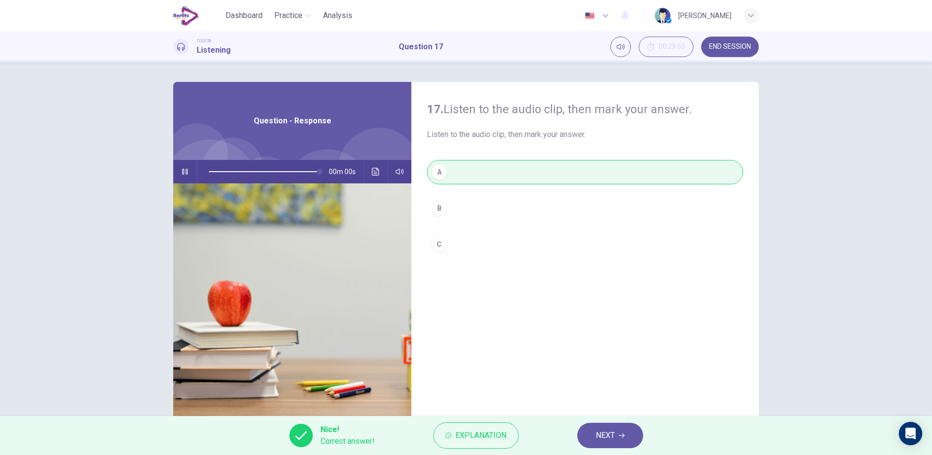
type input "*"
click at [612, 440] on span "NEXT" at bounding box center [605, 436] width 19 height 14
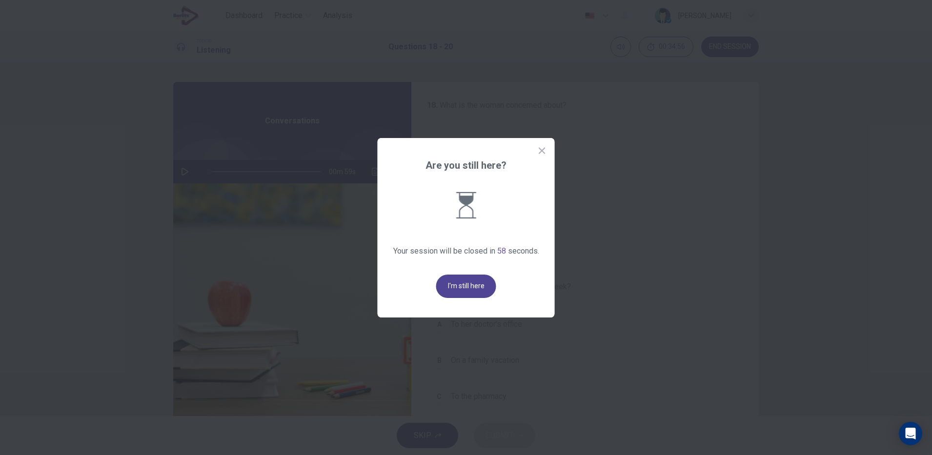
click at [459, 286] on button "I'm still here" at bounding box center [466, 286] width 60 height 23
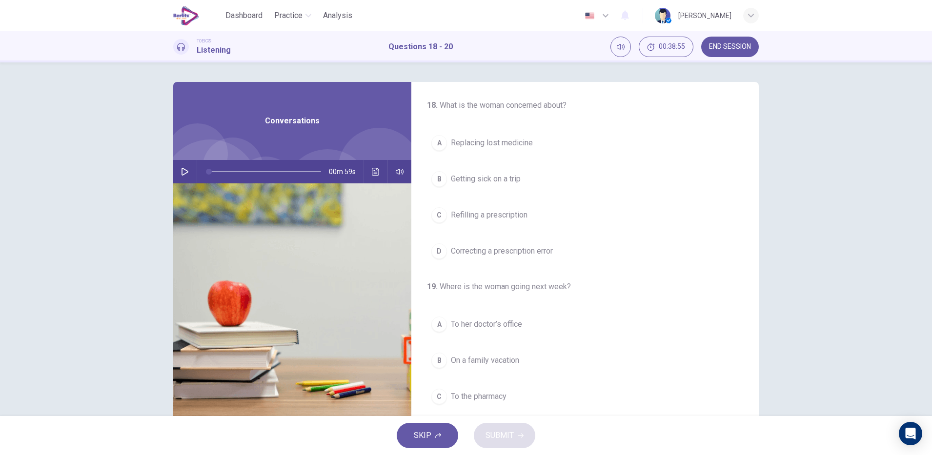
drag, startPoint x: 459, startPoint y: 286, endPoint x: 612, endPoint y: 440, distance: 217.4
click at [612, 440] on div "SKIP SUBMIT" at bounding box center [466, 435] width 932 height 39
